Goal: Task Accomplishment & Management: Manage account settings

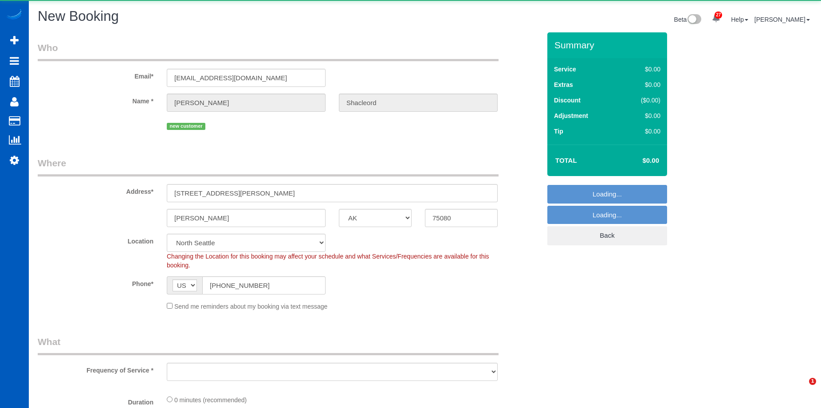
select select "[GEOGRAPHIC_DATA]"
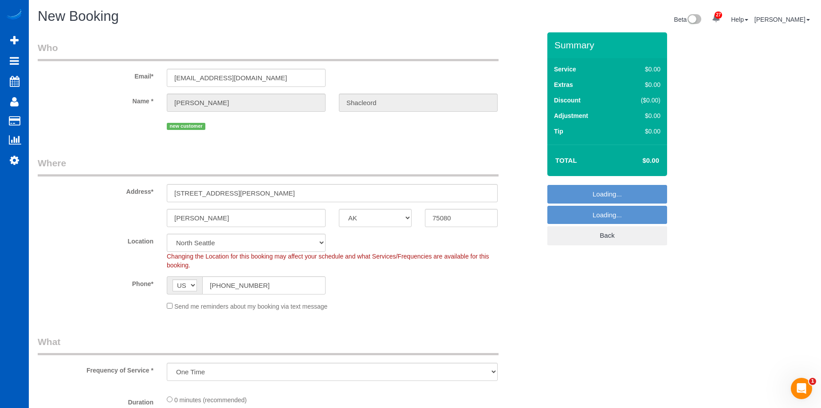
select select "object:33725"
select select "199"
select select "331"
select select "object:33814"
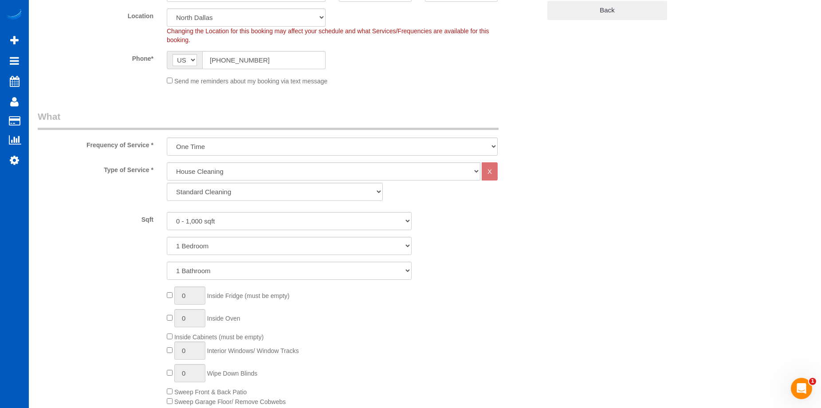
scroll to position [266, 0]
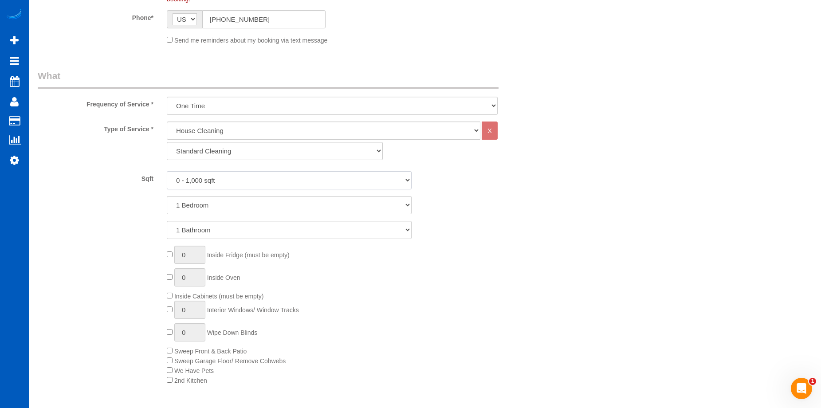
drag, startPoint x: 266, startPoint y: 175, endPoint x: 265, endPoint y: 188, distance: 12.9
click at [266, 176] on select "0 - 1,000 sqft 1,001 - 1,500 sqft 1,501 - 2,000 sqft 2,001 - 2,500 sqft 2,501 -…" at bounding box center [289, 180] width 245 height 18
select select "1501"
click at [167, 171] on select "0 - 1,000 sqft 1,001 - 1,500 sqft 1,501 - 2,000 sqft 2,001 - 2,500 sqft 2,501 -…" at bounding box center [289, 180] width 245 height 18
click at [268, 104] on select "One Time Weekly - 15.00% Every 2 Weeks - 10.00% Every 4 Weeks - 5.00% Every 2 M…" at bounding box center [332, 106] width 331 height 18
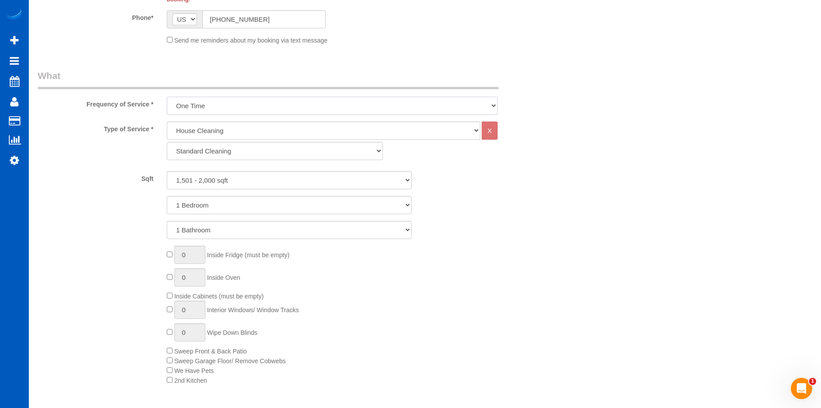
select select "object:33818"
click at [167, 97] on select "One Time Weekly - 15.00% Every 2 Weeks - 10.00% Every 4 Weeks - 5.00% Every 2 M…" at bounding box center [332, 106] width 331 height 18
click at [266, 206] on select "1 Bedroom 2 Bedrooms 3 Bedrooms 4 Bedrooms 5 Bedrooms 6 Bedrooms 7 Bedrooms" at bounding box center [289, 205] width 245 height 18
click at [267, 206] on select "1 Bedroom 2 Bedrooms 3 Bedrooms 4 Bedrooms 5 Bedrooms 6 Bedrooms 7 Bedrooms" at bounding box center [289, 205] width 245 height 18
click at [272, 203] on select "1 Bedroom 2 Bedrooms 3 Bedrooms 4 Bedrooms 5 Bedrooms 6 Bedrooms 7 Bedrooms" at bounding box center [289, 205] width 245 height 18
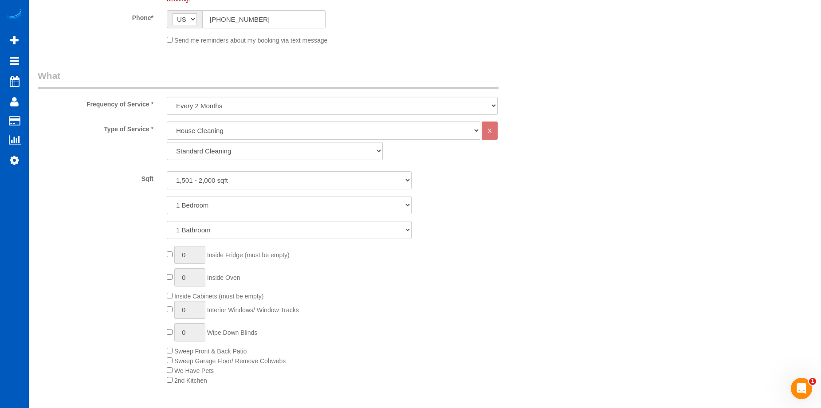
select select "3"
click at [167, 196] on select "1 Bedroom 2 Bedrooms 3 Bedrooms 4 Bedrooms 5 Bedrooms 6 Bedrooms 7 Bedrooms" at bounding box center [289, 205] width 245 height 18
click at [268, 230] on select "1 Bathroom 2 Bathrooms 3 Bathrooms 4 Bathrooms 5 Bathrooms 6 Bathrooms 7 Bathro…" at bounding box center [289, 230] width 245 height 18
select select "3"
click at [167, 221] on select "1 Bathroom 2 Bathrooms 3 Bathrooms 4 Bathrooms 5 Bathrooms 6 Bathrooms 7 Bathro…" at bounding box center [289, 230] width 245 height 18
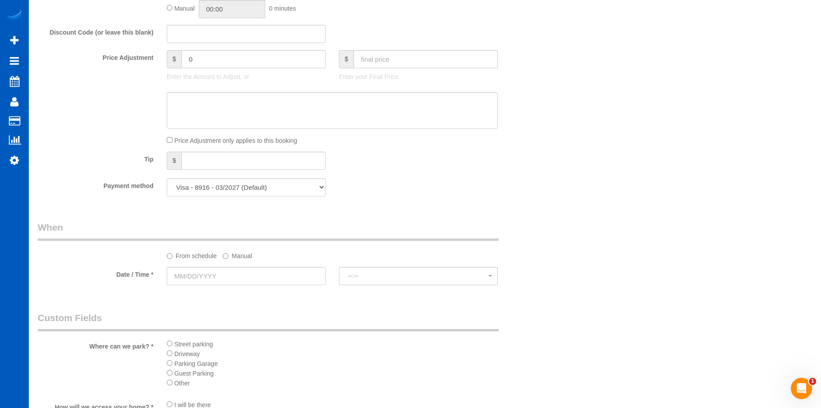
scroll to position [799, 0]
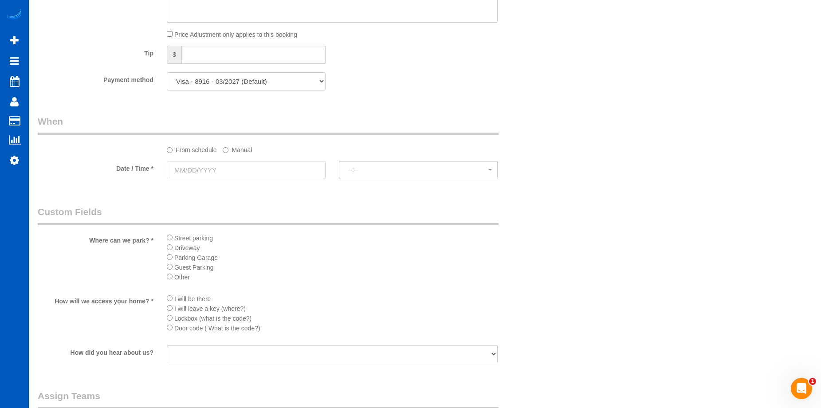
click at [291, 164] on input "text" at bounding box center [246, 170] width 159 height 18
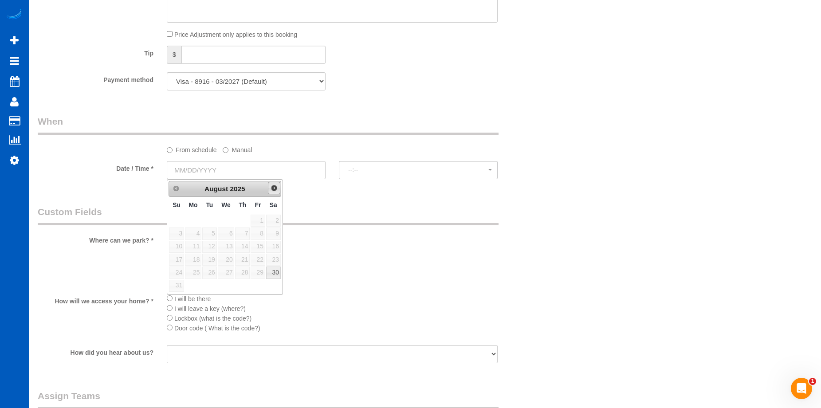
click at [279, 184] on link "Next" at bounding box center [274, 188] width 12 height 12
click at [274, 222] on link "4" at bounding box center [273, 221] width 15 height 12
type input "10/04/2025"
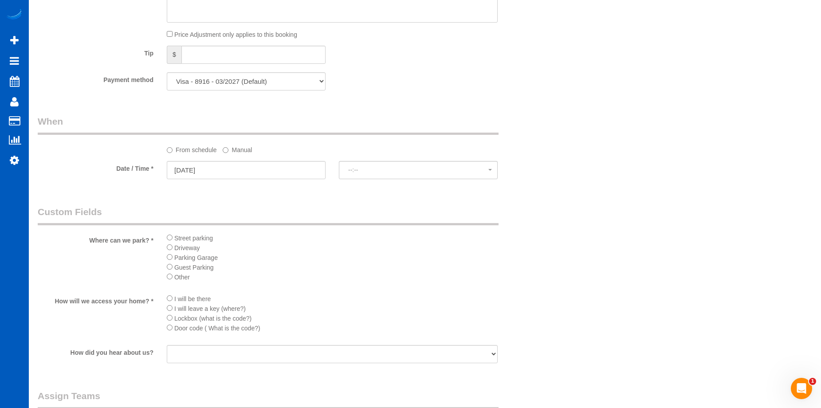
select select "spot76"
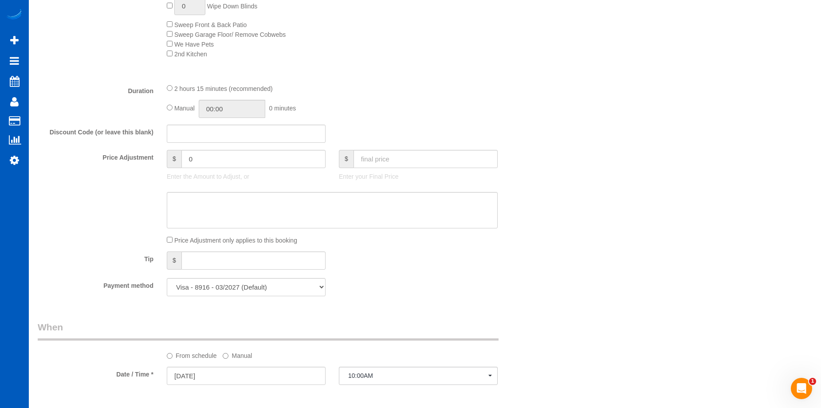
scroll to position [577, 0]
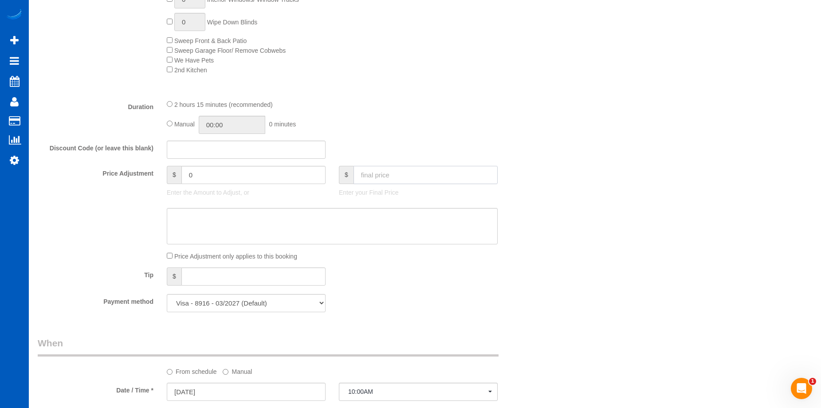
click at [382, 181] on input "text" at bounding box center [426, 175] width 144 height 18
type input "179"
type input "-30"
click at [246, 227] on textarea at bounding box center [332, 226] width 331 height 36
paste textarea "First recurring booking, then 200 USD monthly"
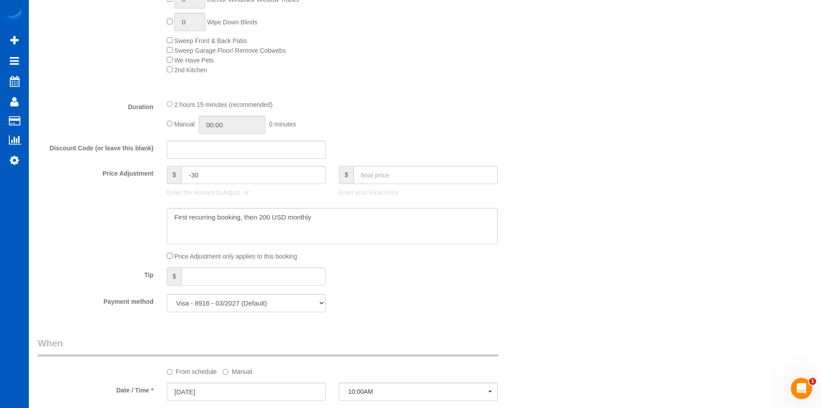
click at [461, 291] on fieldset "What Frequency of Service * One Time Weekly - 15.00% Every 2 Weeks - 10.00% Eve…" at bounding box center [289, 39] width 503 height 560
click at [387, 224] on textarea at bounding box center [332, 226] width 331 height 36
type textarea "First recurring booking, then 200 USD monthly - 4 hrs"
click at [401, 295] on div "Payment method Visa - 8916 - 03/2027 (Default) Add Credit Card ─────────────── …" at bounding box center [289, 303] width 516 height 18
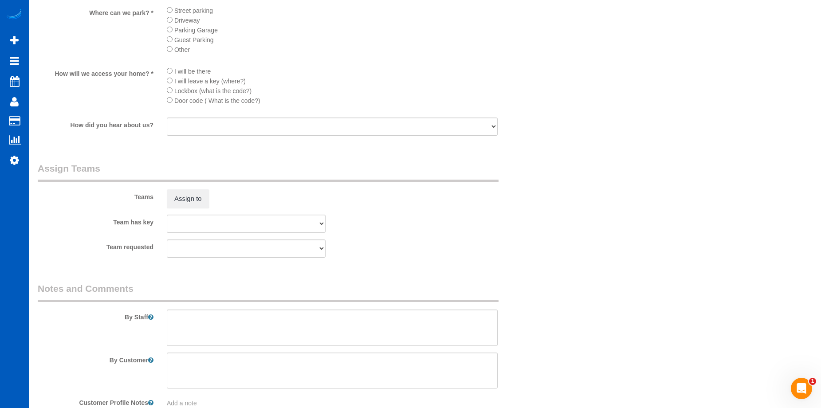
scroll to position [1081, 0]
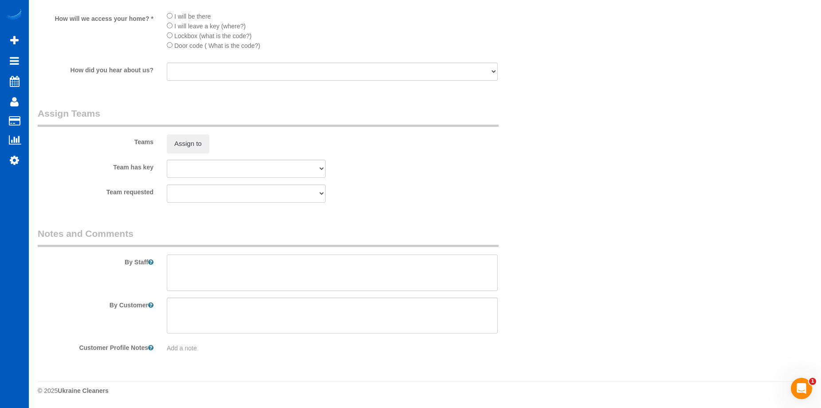
click at [380, 269] on textarea at bounding box center [332, 273] width 331 height 36
click at [242, 269] on textarea at bounding box center [332, 273] width 331 height 36
click at [172, 262] on textarea at bounding box center [332, 273] width 331 height 36
paste textarea "If hes not home, key will be under mat."
click at [186, 264] on textarea at bounding box center [332, 273] width 331 height 36
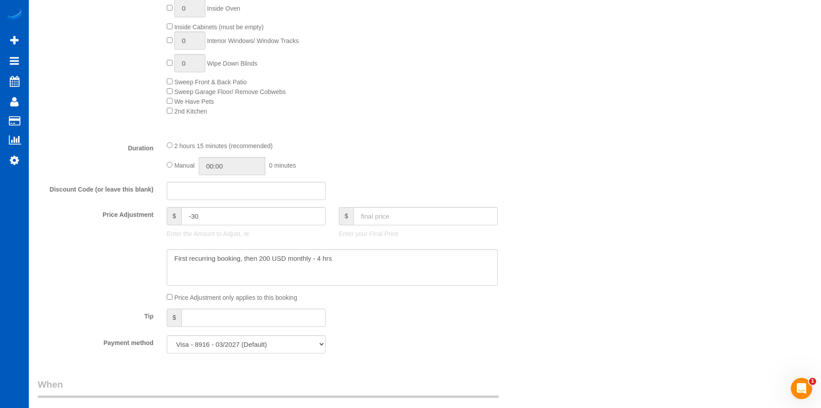
scroll to position [460, 0]
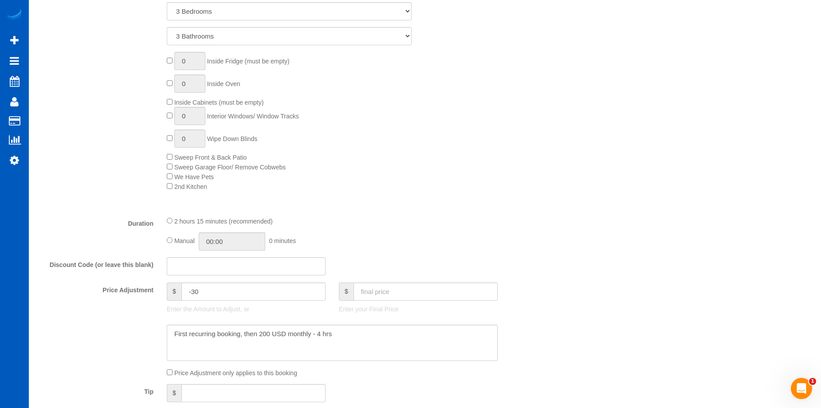
type textarea "If he's not home, key will be under mat. 4 hours max for 1 girl."
click at [236, 243] on input "02:15" at bounding box center [232, 241] width 67 height 18
type input "04:00"
click at [216, 301] on li "04:00" at bounding box center [221, 305] width 39 height 12
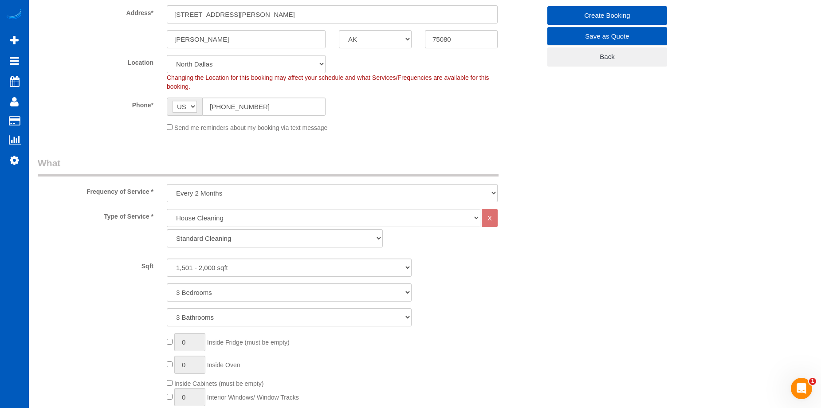
select select "spot85"
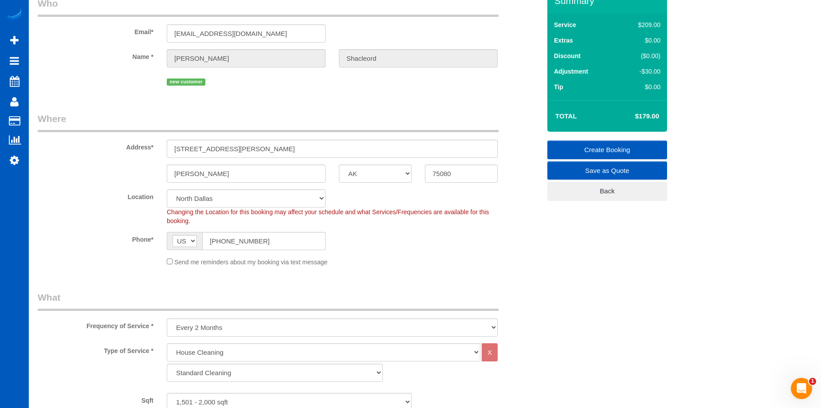
click at [596, 142] on link "Create Booking" at bounding box center [607, 150] width 120 height 19
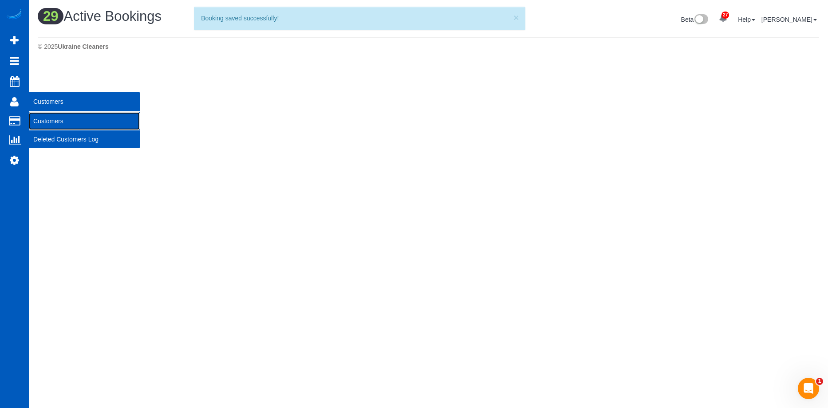
click at [47, 120] on link "Customers" at bounding box center [84, 121] width 111 height 18
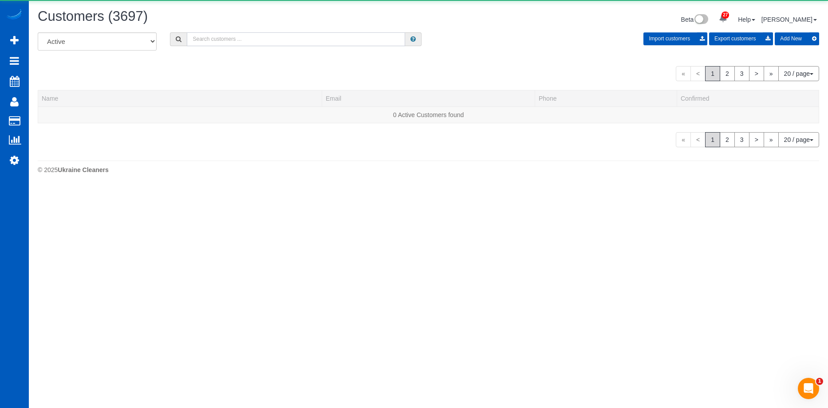
click at [256, 39] on input "text" at bounding box center [296, 39] width 218 height 14
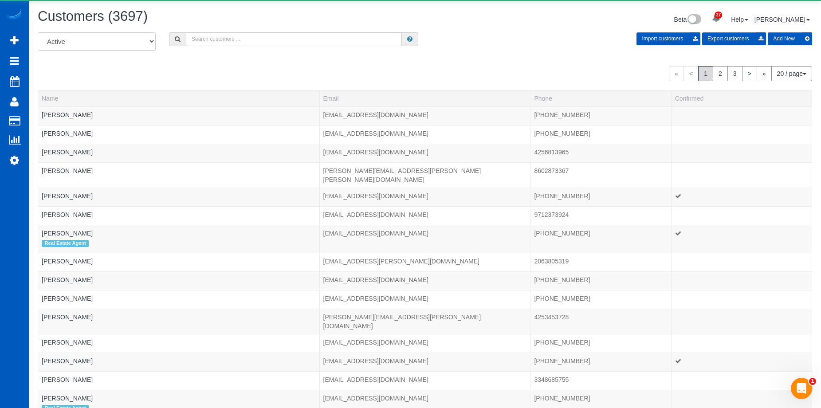
paste input "If hes not home, key will be under mat."
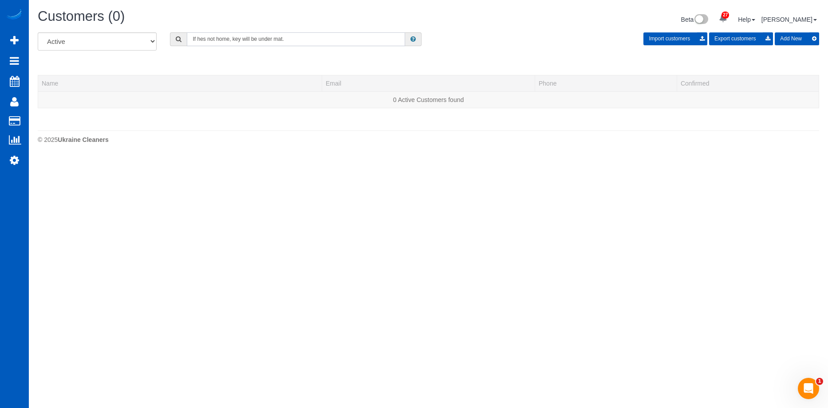
click at [234, 35] on input "If hes not home, key will be under mat." at bounding box center [296, 39] width 218 height 14
paste input "Rusty Shacleord"
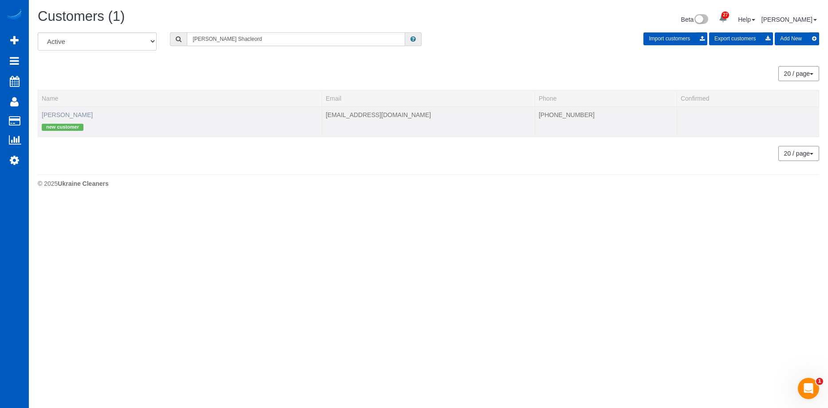
type input "Rusty Shacleord"
click at [75, 114] on link "rusty Shacleord" at bounding box center [67, 114] width 51 height 7
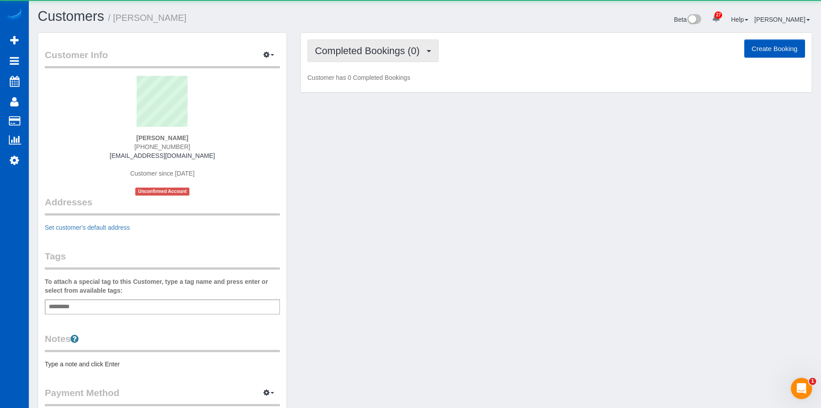
click at [368, 47] on span "Completed Bookings (0)" at bounding box center [369, 50] width 109 height 11
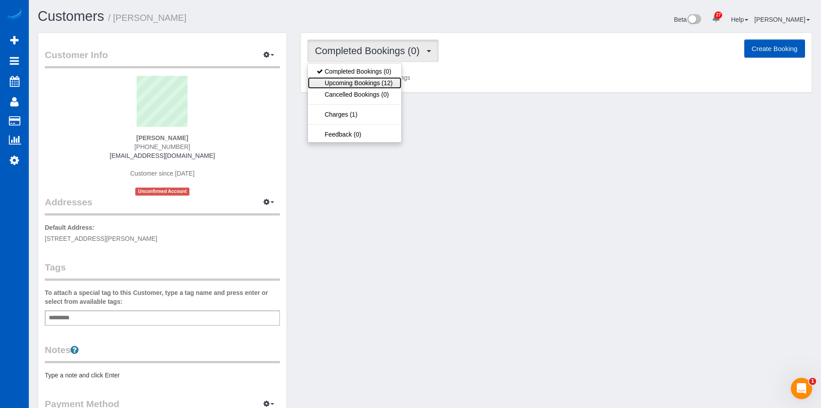
click at [366, 83] on link "Upcoming Bookings (12)" at bounding box center [355, 83] width 94 height 12
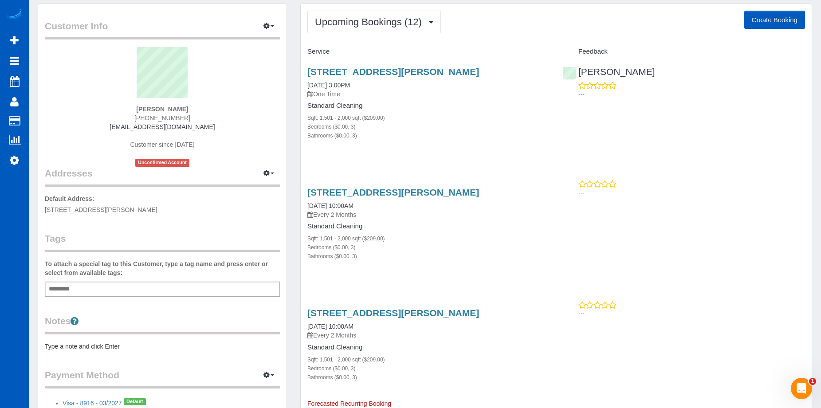
scroll to position [133, 0]
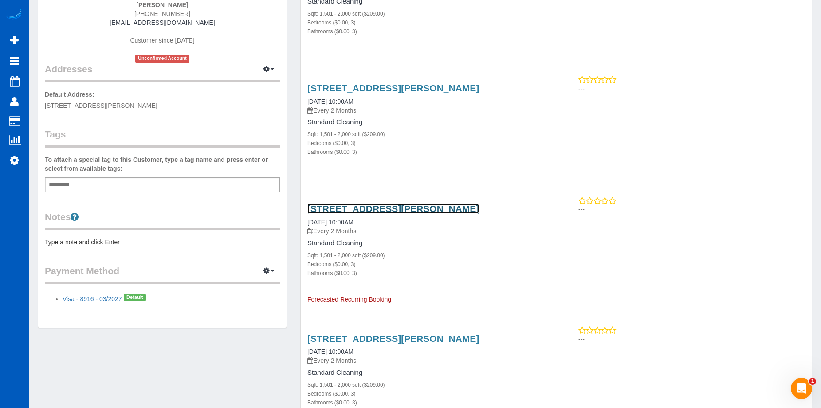
click at [459, 208] on link "2638 Custer Pkwk Apt D, Richardson, TX 75080" at bounding box center [393, 209] width 172 height 10
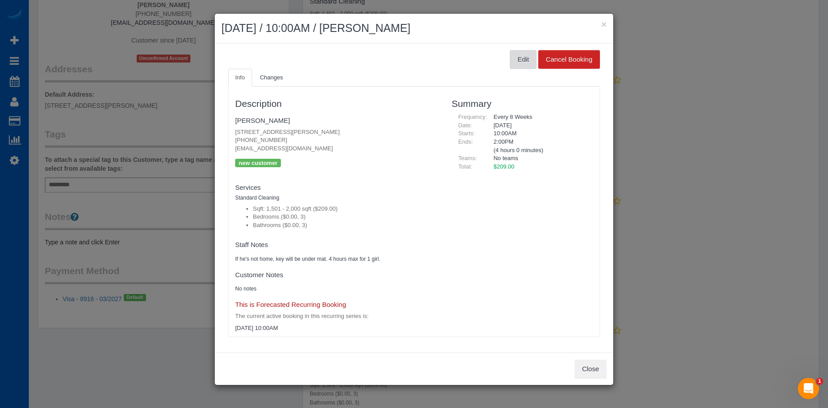
click at [523, 58] on button "Edit" at bounding box center [523, 59] width 27 height 19
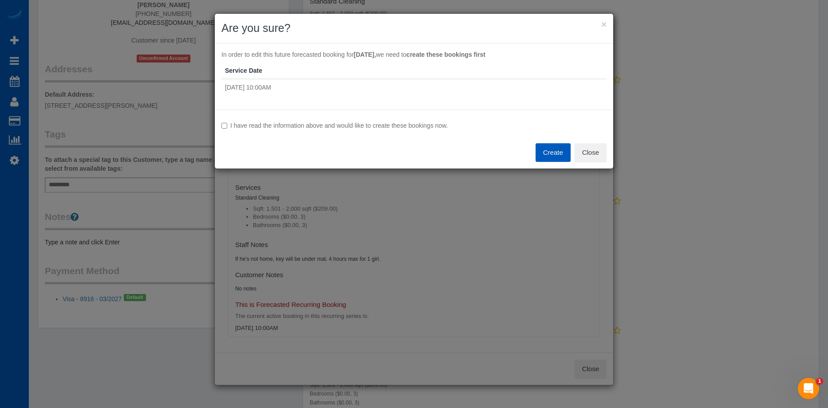
click at [280, 123] on label "I have read the information above and would like to create these bookings now." at bounding box center [413, 125] width 385 height 9
click at [554, 153] on button "Create" at bounding box center [553, 152] width 35 height 19
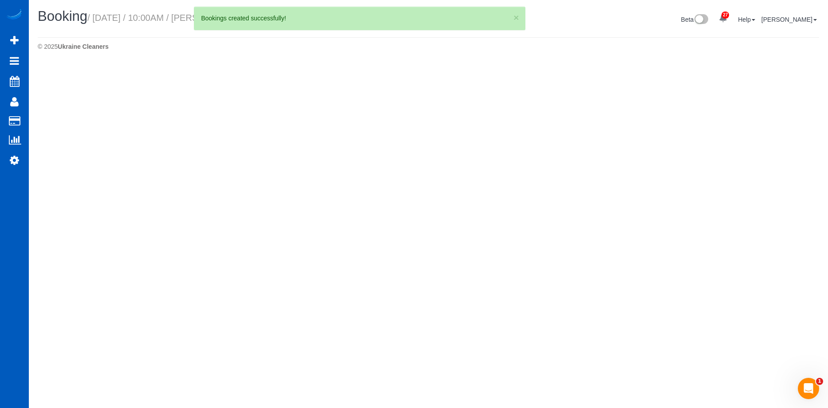
select select "TX"
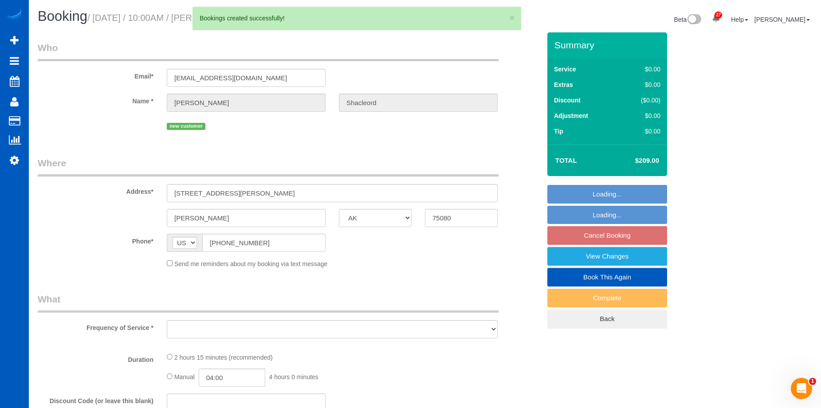
select select "object:35708"
select select "string:fspay-b700e9b8-bde2-46ba-9910-019cf4913ede"
select select "spot94"
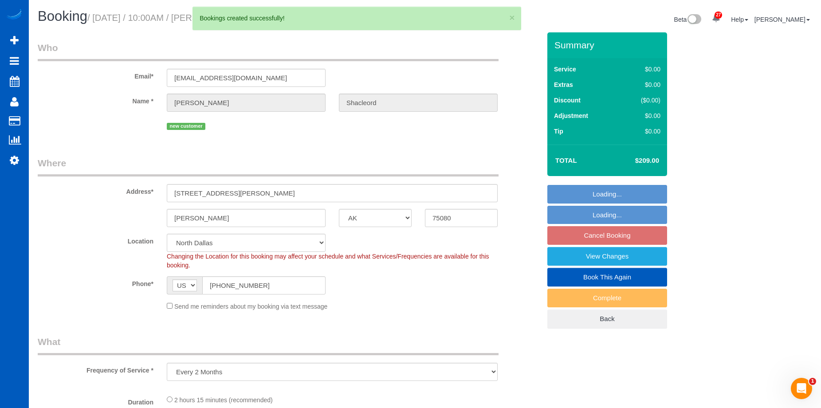
select select "object:35873"
select select "199"
select select "1501"
select select "3"
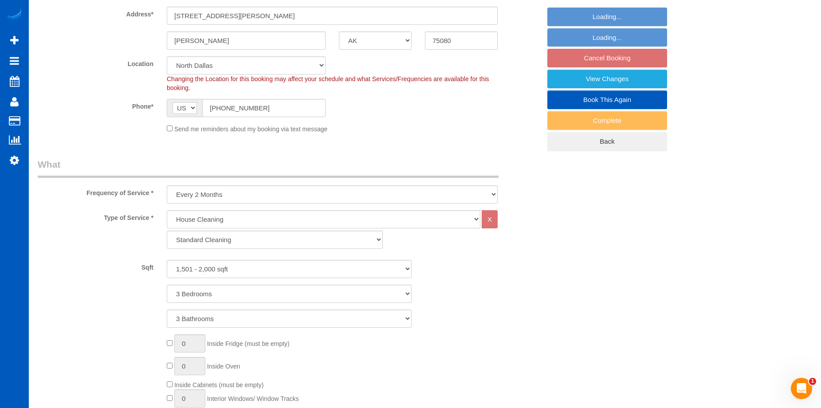
select select "1501"
select select "3"
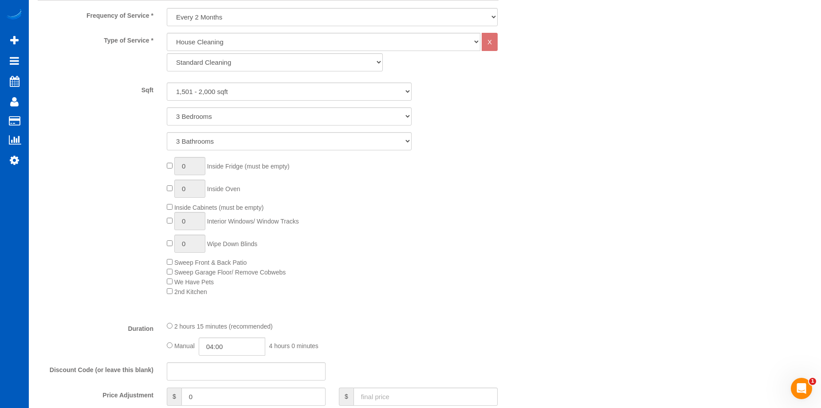
scroll to position [532, 0]
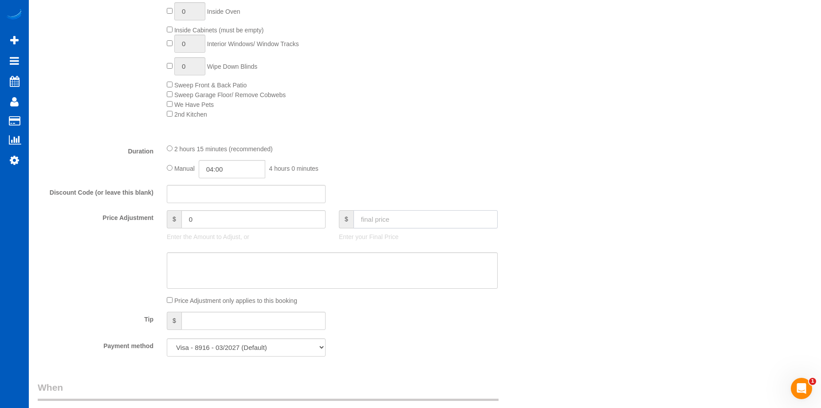
click at [395, 216] on input "text" at bounding box center [426, 219] width 144 height 18
type input "200"
type input "-9"
click at [256, 270] on textarea at bounding box center [332, 270] width 331 height 36
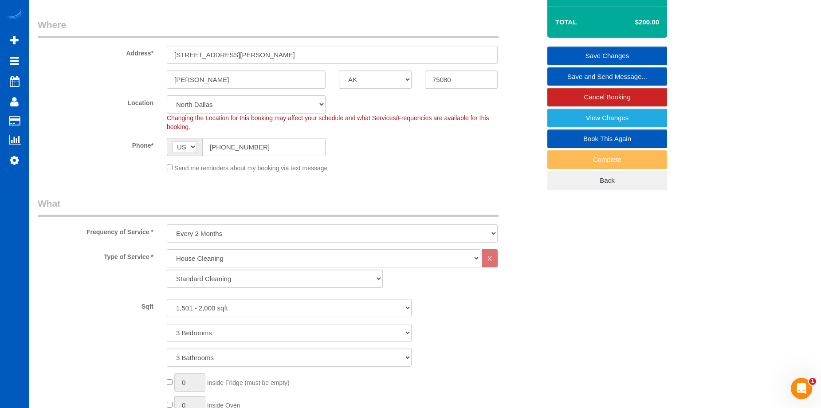
scroll to position [0, 0]
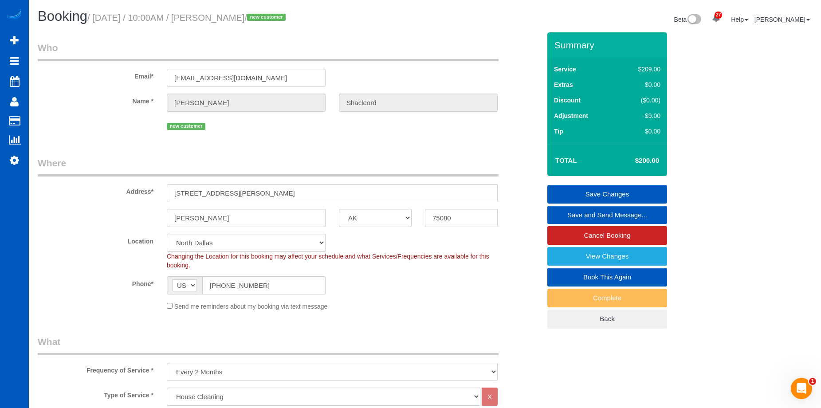
click at [569, 189] on link "Save Changes" at bounding box center [607, 194] width 120 height 19
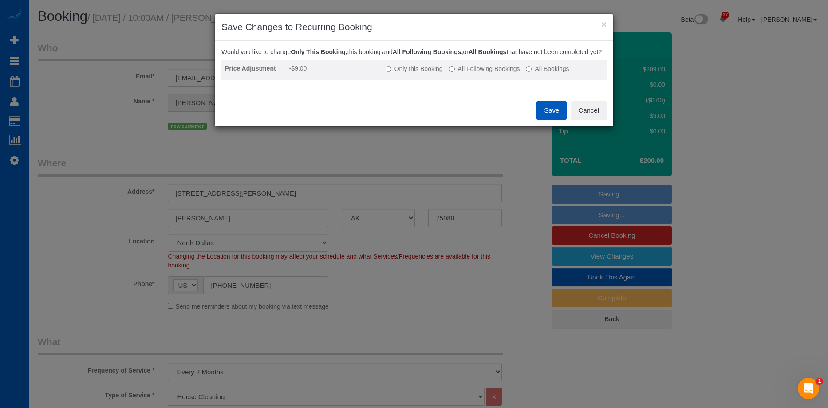
click at [482, 73] on label "All Following Bookings" at bounding box center [484, 68] width 71 height 9
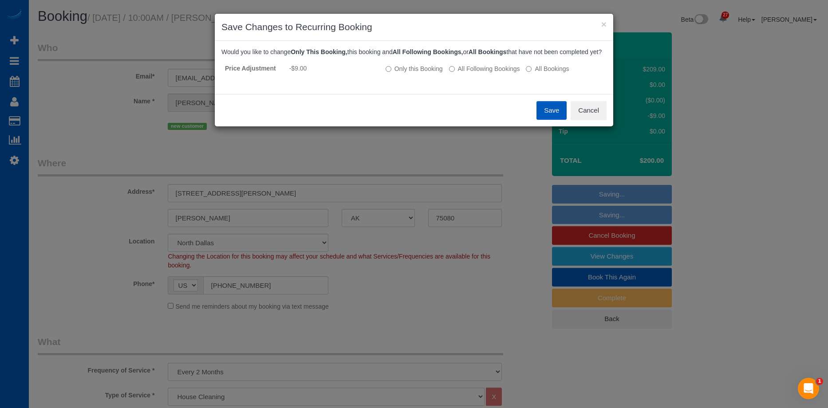
click at [551, 113] on button "Save" at bounding box center [551, 110] width 30 height 19
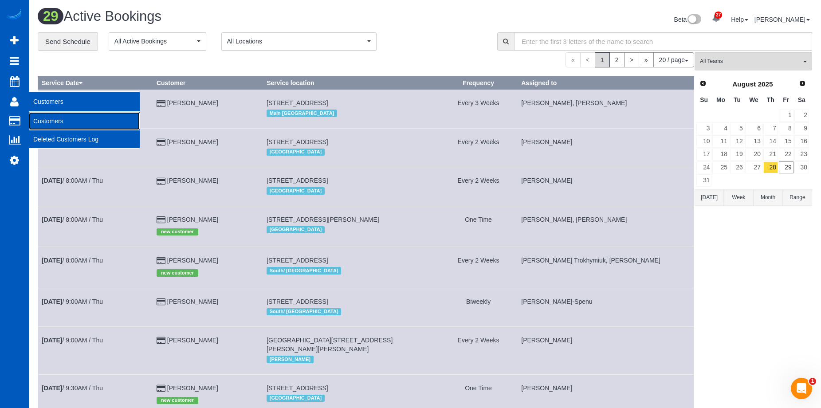
click at [46, 123] on link "Customers" at bounding box center [84, 121] width 111 height 18
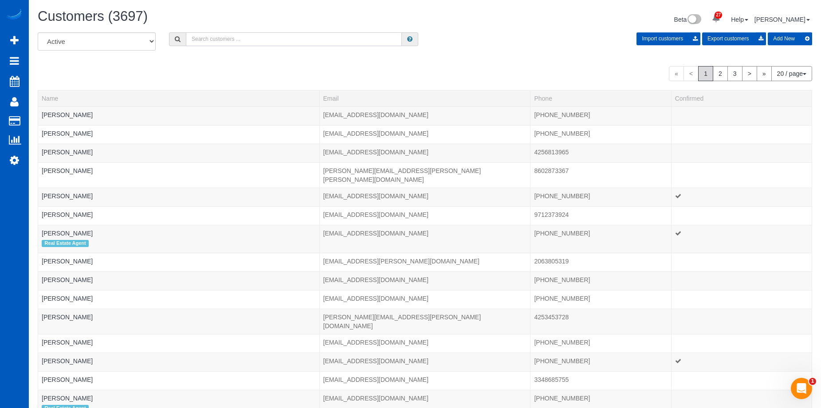
click at [339, 38] on input "text" at bounding box center [294, 39] width 216 height 14
paste input "vicjones@neighborhoodexpertswa.com"
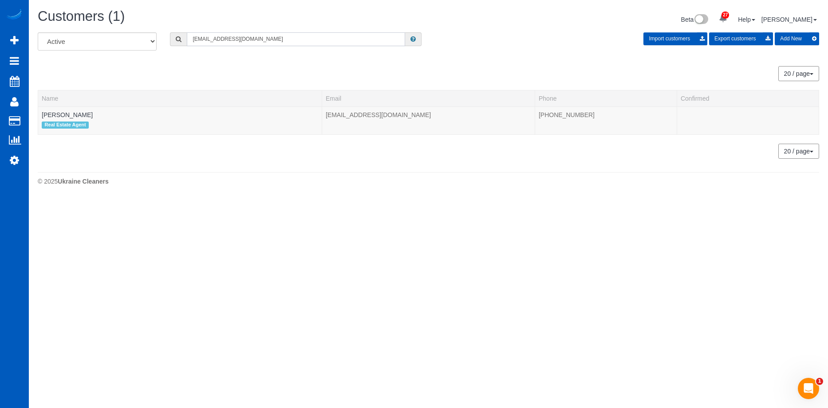
click at [288, 41] on input "vicjones@neighborhoodexpertswa.com" at bounding box center [296, 39] width 218 height 14
drag, startPoint x: 316, startPoint y: 41, endPoint x: 113, endPoint y: 30, distance: 203.9
click at [113, 30] on div "Customers (1) Beta 27 Your Notifications You have 0 alerts × You have 2 to char…" at bounding box center [428, 99] width 799 height 199
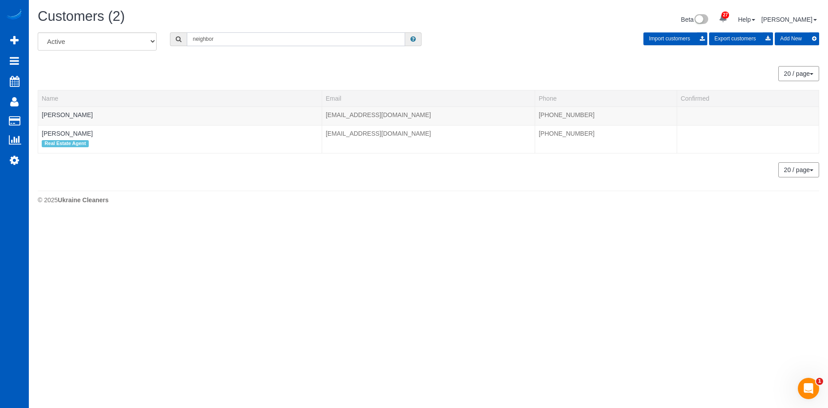
click at [304, 36] on input "neighbor" at bounding box center [296, 39] width 218 height 14
drag, startPoint x: 274, startPoint y: 37, endPoint x: 57, endPoint y: 39, distance: 217.0
click at [57, 39] on div "All Active Archived neighbor Import customers Export customers Add New" at bounding box center [428, 44] width 795 height 25
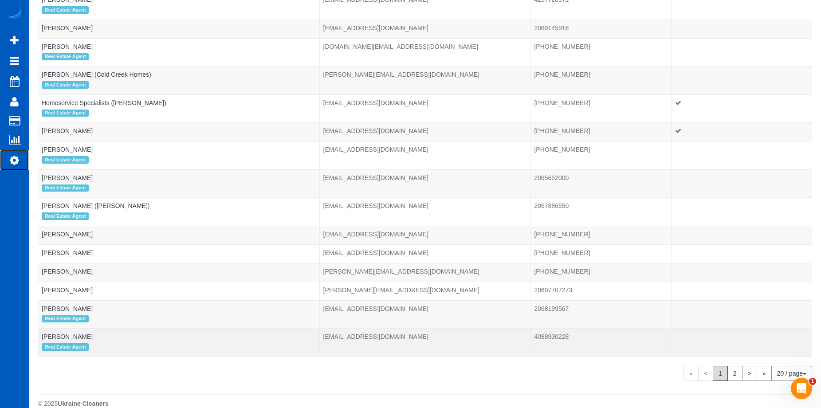
scroll to position [259, 0]
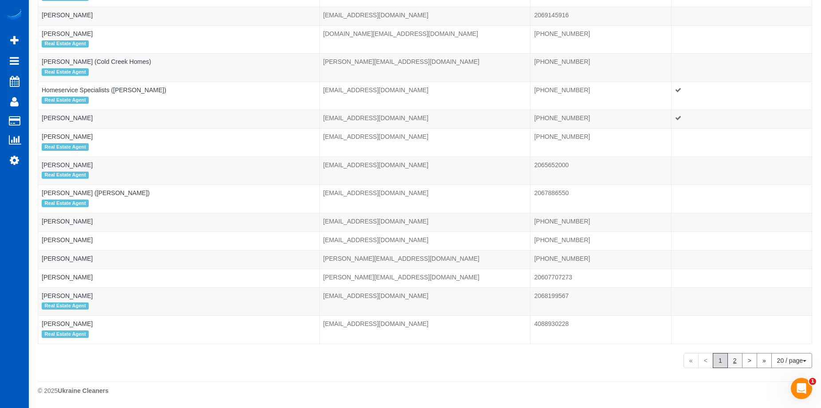
click at [734, 359] on link "2" at bounding box center [735, 360] width 15 height 15
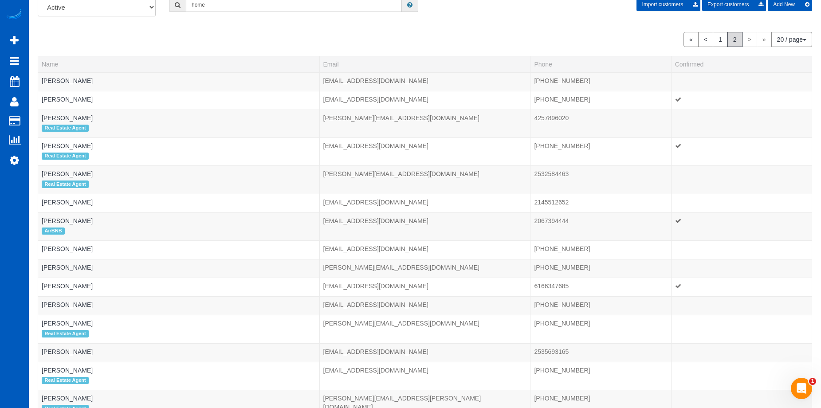
scroll to position [0, 0]
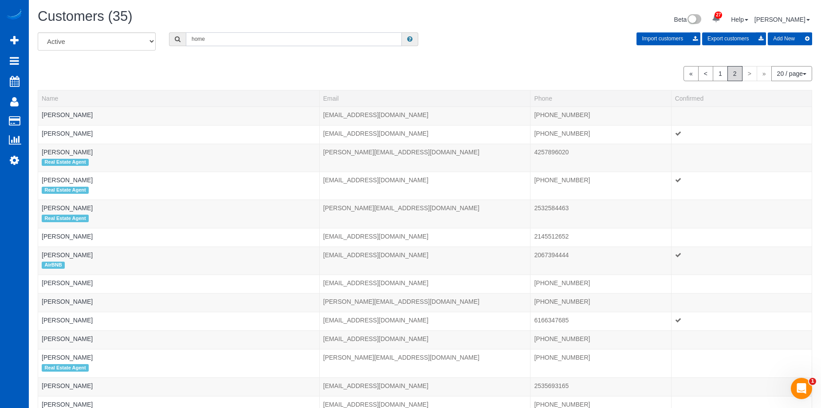
click at [310, 36] on input "home" at bounding box center [294, 39] width 216 height 14
paste input "joel@navcolorado.com"
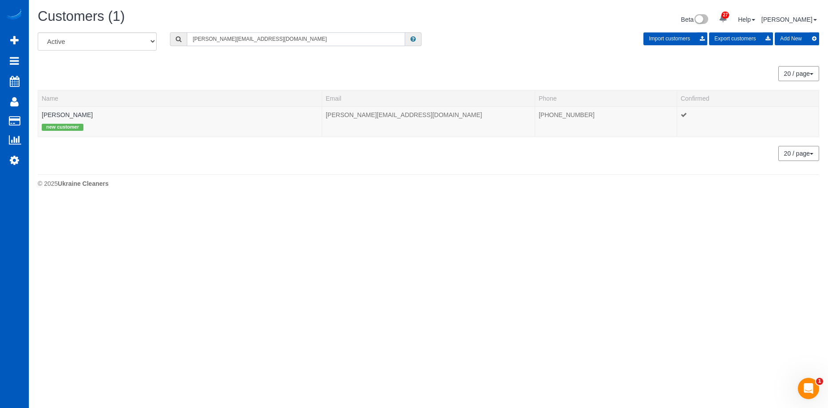
click at [268, 35] on input "joel@navcolorado.com" at bounding box center [296, 39] width 218 height 14
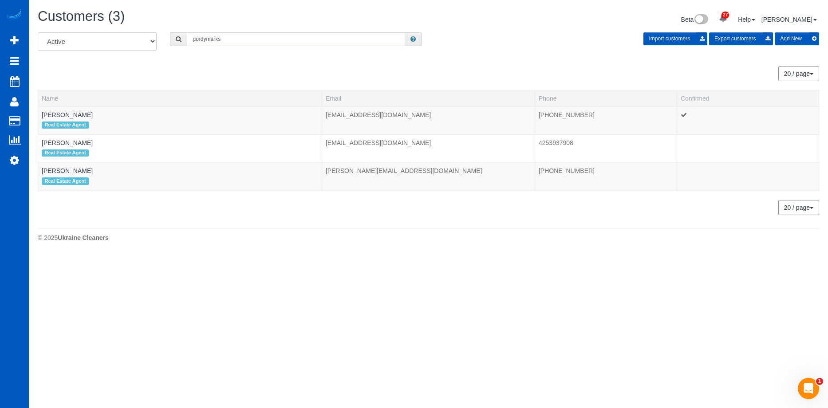
click at [254, 36] on input "gordymarks" at bounding box center [296, 39] width 218 height 14
paste input "jcgagnaire.com"
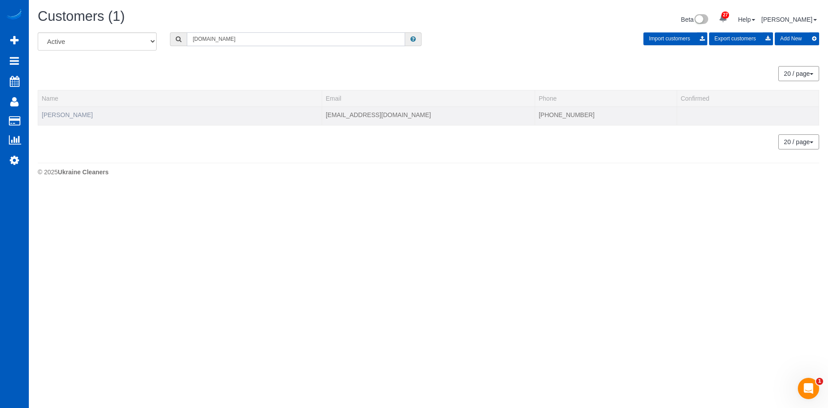
type input "jcgagnaire.com"
click at [236, 32] on input "jcgagnaire.com" at bounding box center [296, 39] width 218 height 14
click at [502, 34] on div "Import customers Export customers Add New" at bounding box center [628, 38] width 398 height 13
click at [309, 40] on input "text" at bounding box center [296, 39] width 218 height 14
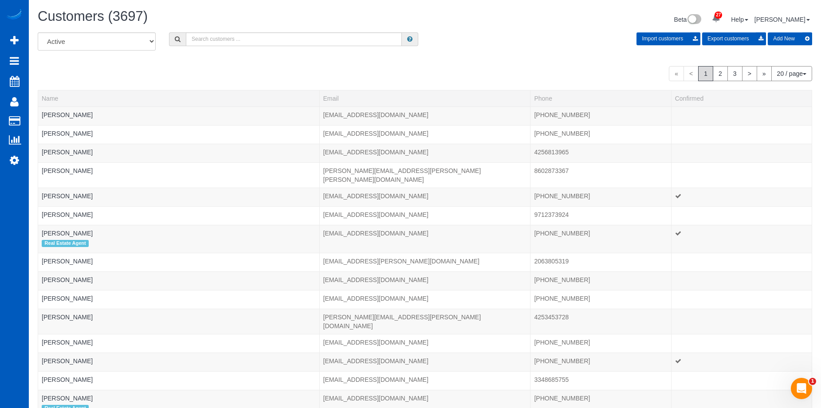
click at [787, 75] on button "20 / page" at bounding box center [792, 73] width 41 height 15
click at [791, 148] on link "100 / page" at bounding box center [777, 148] width 70 height 12
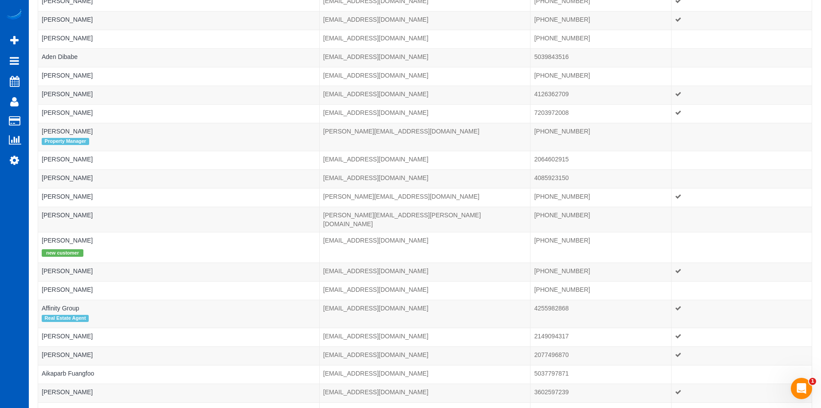
scroll to position [488, 0]
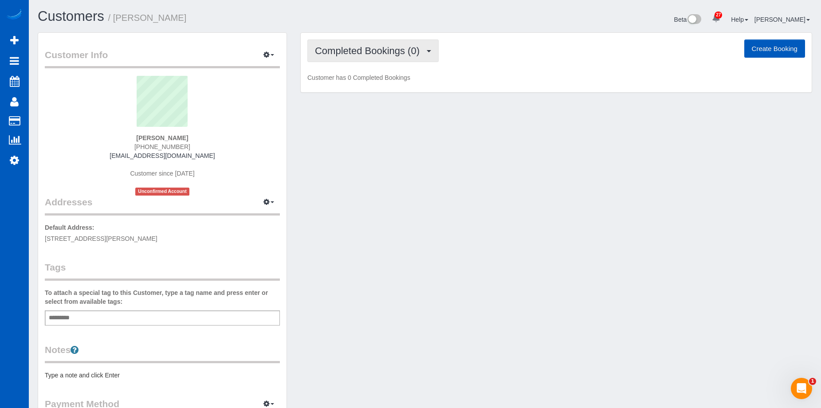
click at [358, 49] on span "Completed Bookings (0)" at bounding box center [369, 50] width 109 height 11
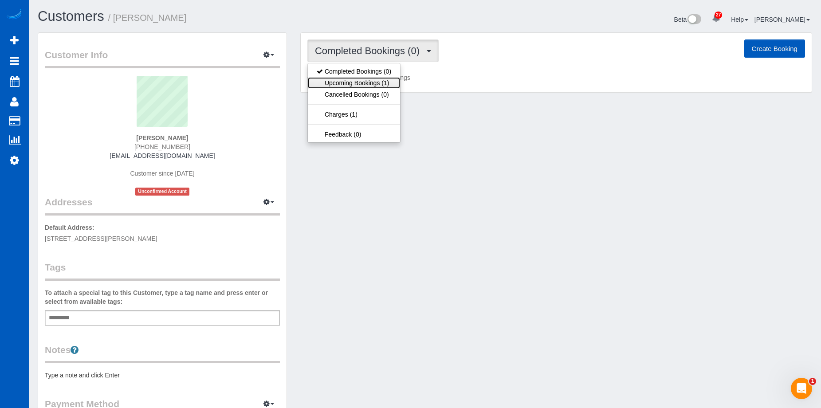
click at [363, 78] on link "Upcoming Bookings (1)" at bounding box center [354, 83] width 92 height 12
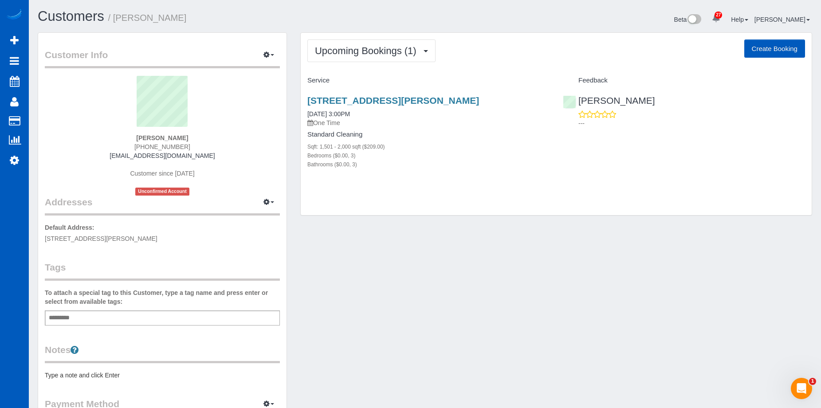
click at [377, 95] on div "2638 Custer Pkwk Apt D, Richardson, TX 75080 08/27/2025 3:00PM One Time Standar…" at bounding box center [429, 137] width 256 height 98
click at [376, 102] on link "2638 Custer Pkwk Apt D, Richardson, TX 75080" at bounding box center [393, 100] width 172 height 10
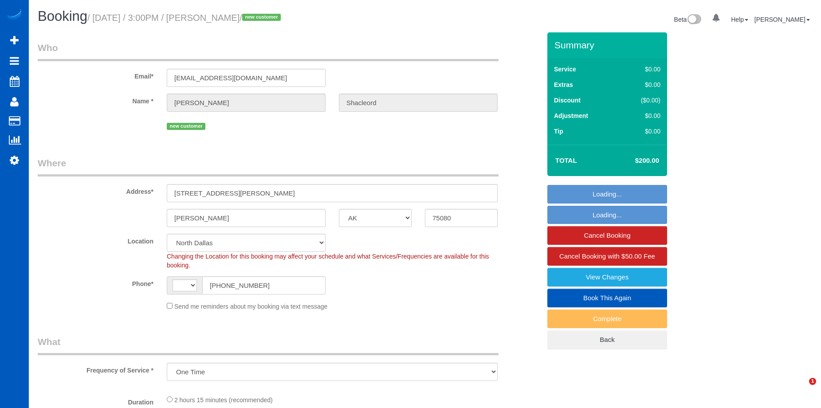
select select "[GEOGRAPHIC_DATA]"
select select "object:578"
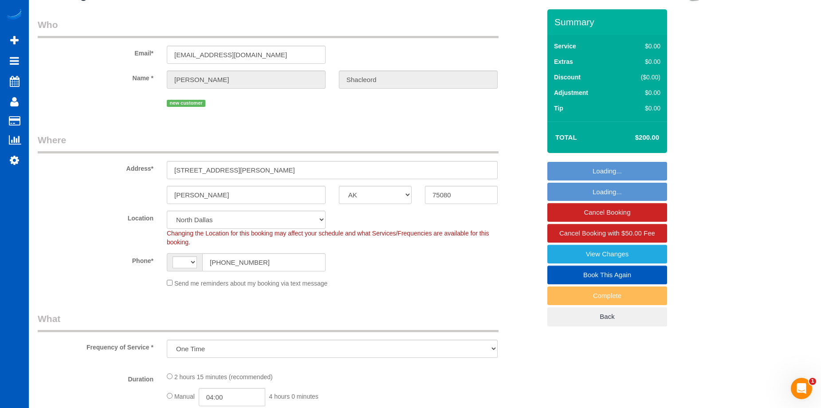
scroll to position [222, 0]
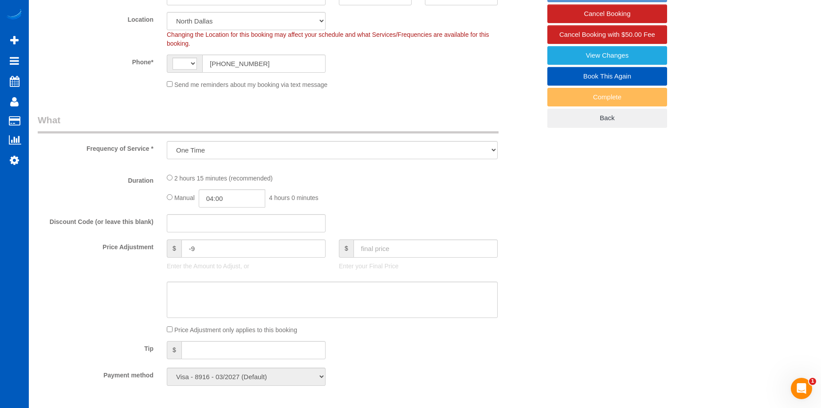
select select "string:US"
select select "spot1"
select select "199"
select select "1501"
select select "3"
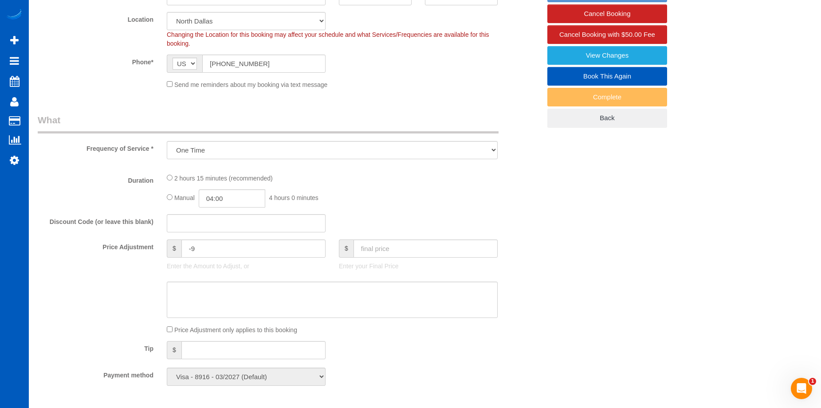
select select "3"
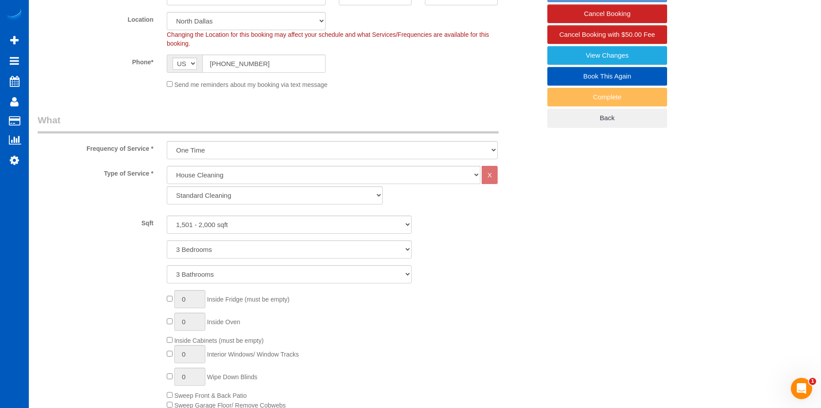
select select "1501"
select select "3"
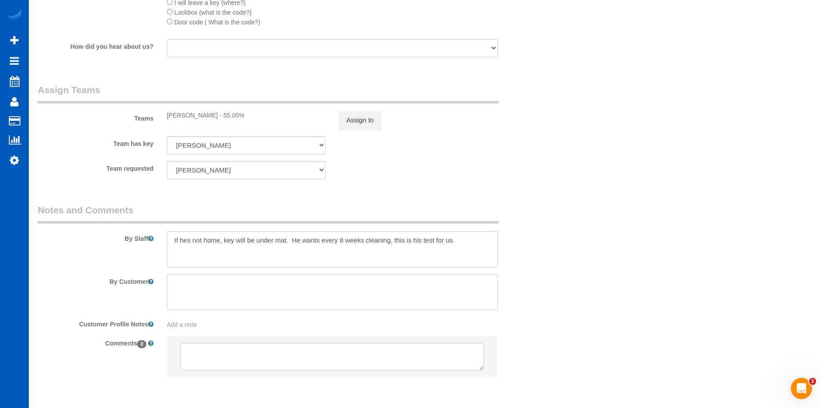
scroll to position [1109, 0]
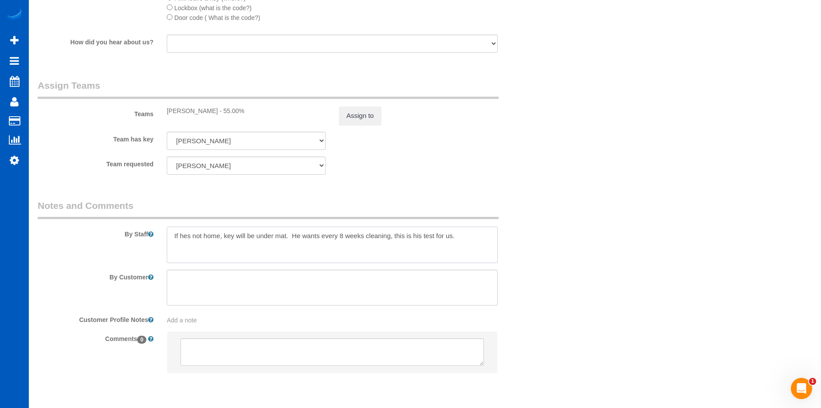
click at [284, 234] on textarea at bounding box center [332, 245] width 331 height 36
drag, startPoint x: 290, startPoint y: 236, endPoint x: 159, endPoint y: 237, distance: 131.3
click at [159, 238] on div "By Staff" at bounding box center [289, 231] width 516 height 64
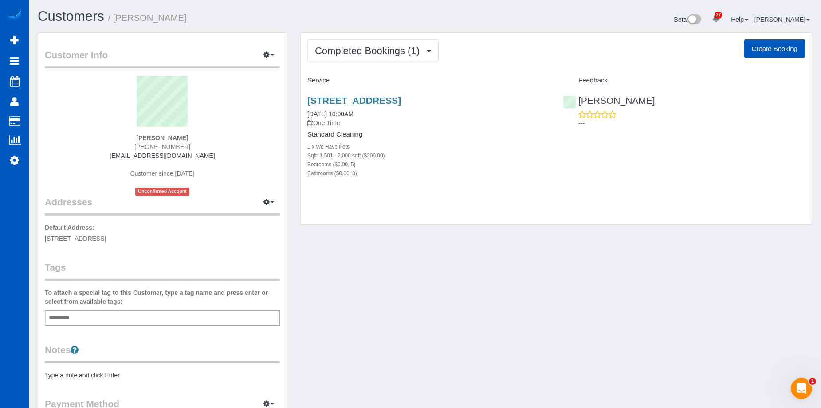
click at [150, 321] on div "Add a tag" at bounding box center [162, 318] width 235 height 15
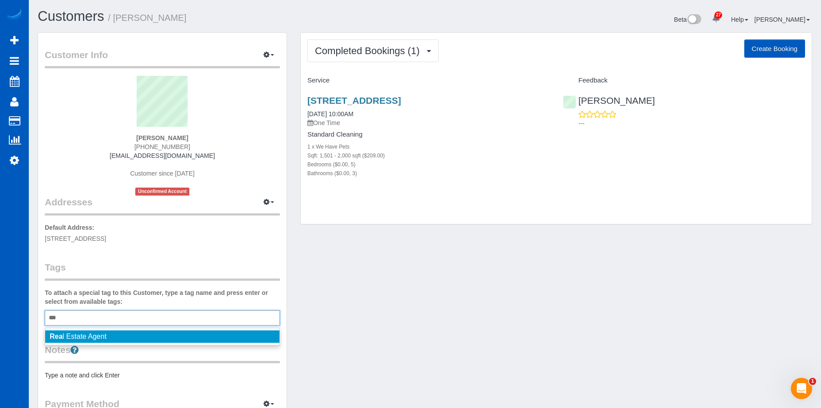
type input "***"
click at [110, 338] on li "Rea l Estate Agent" at bounding box center [162, 337] width 234 height 12
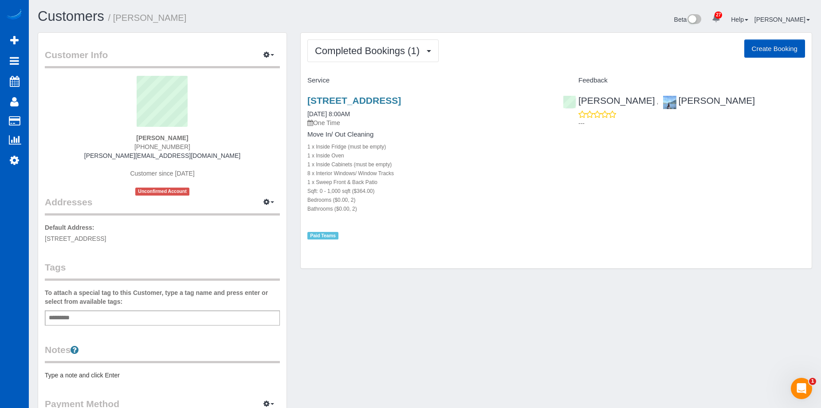
click at [74, 317] on input "text" at bounding box center [62, 318] width 30 height 12
type input "****"
click at [68, 319] on link "×" at bounding box center [67, 319] width 4 height 8
click at [86, 322] on div "Add a tag" at bounding box center [162, 318] width 235 height 15
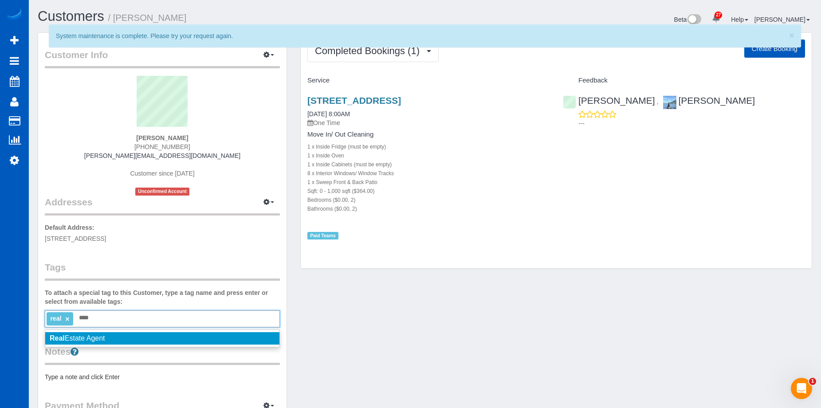
type input "****"
click at [89, 338] on span "Real Estate Agent" at bounding box center [77, 339] width 55 height 8
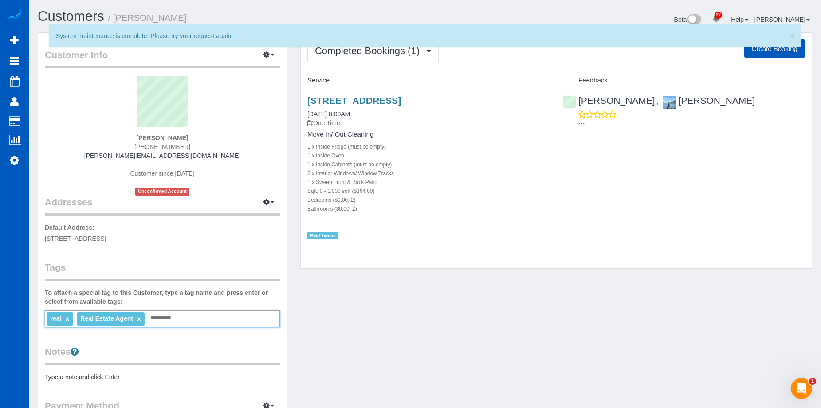
click at [67, 316] on link "×" at bounding box center [67, 319] width 4 height 8
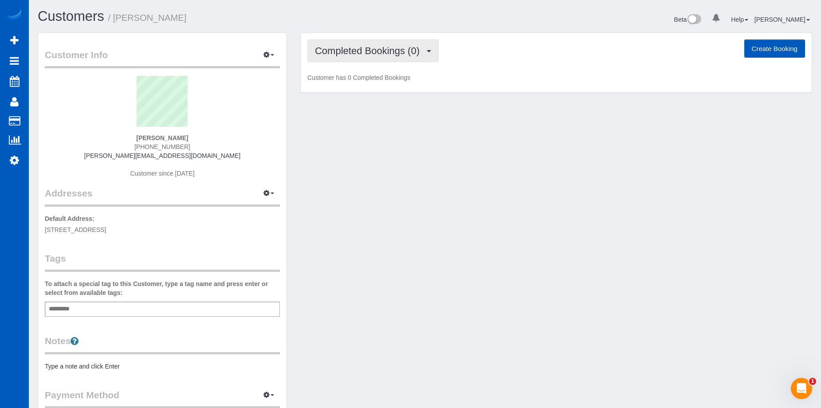
click at [367, 55] on span "Completed Bookings (0)" at bounding box center [369, 50] width 109 height 11
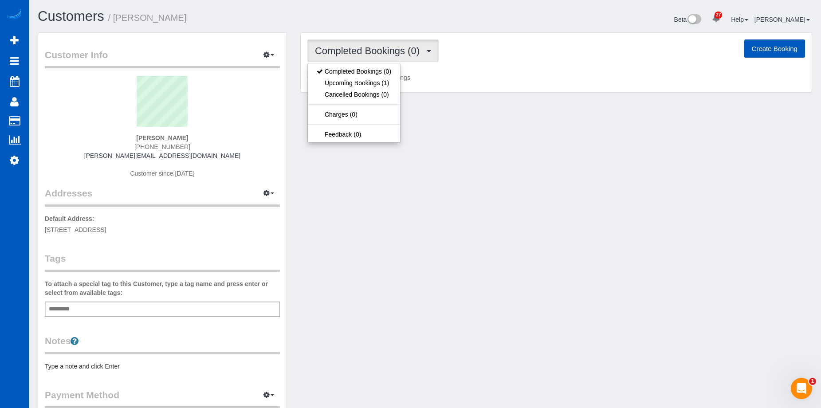
click at [378, 49] on span "Completed Bookings (0)" at bounding box center [369, 50] width 109 height 11
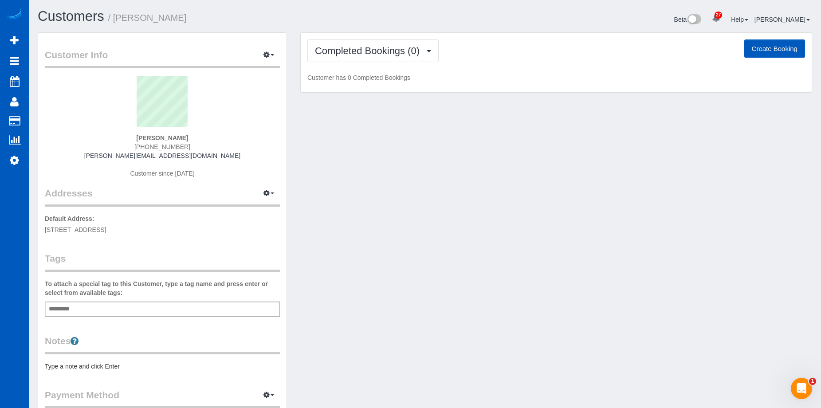
click at [158, 312] on div "Add a tag" at bounding box center [162, 309] width 235 height 15
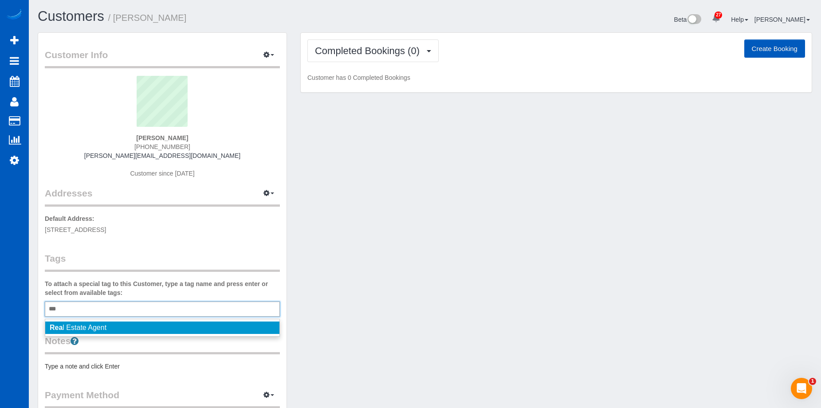
type input "***"
click at [113, 326] on li "Rea l Estate Agent" at bounding box center [162, 328] width 234 height 12
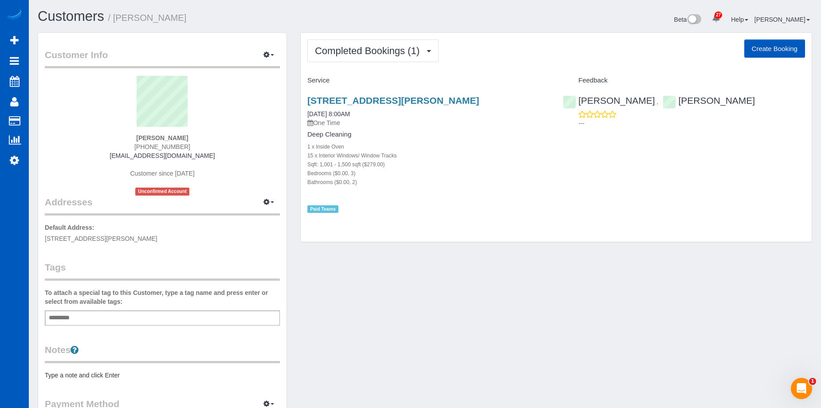
click at [98, 318] on div "Add a tag" at bounding box center [162, 318] width 235 height 15
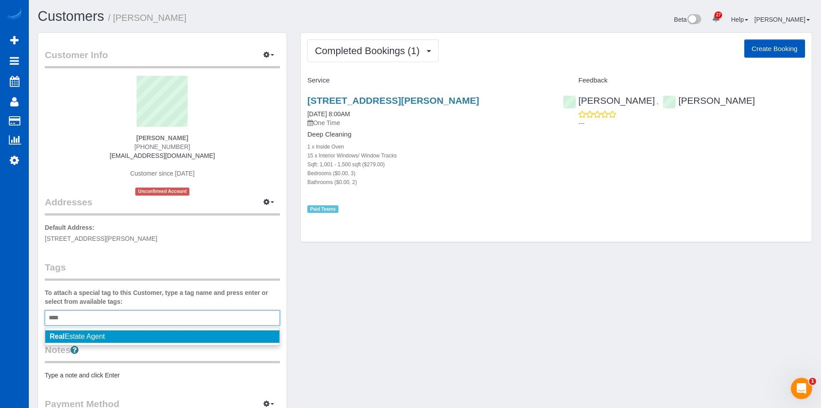
type input "****"
click at [80, 338] on span "Real Estate Agent" at bounding box center [77, 337] width 55 height 8
